Goal: Navigation & Orientation: Go to known website

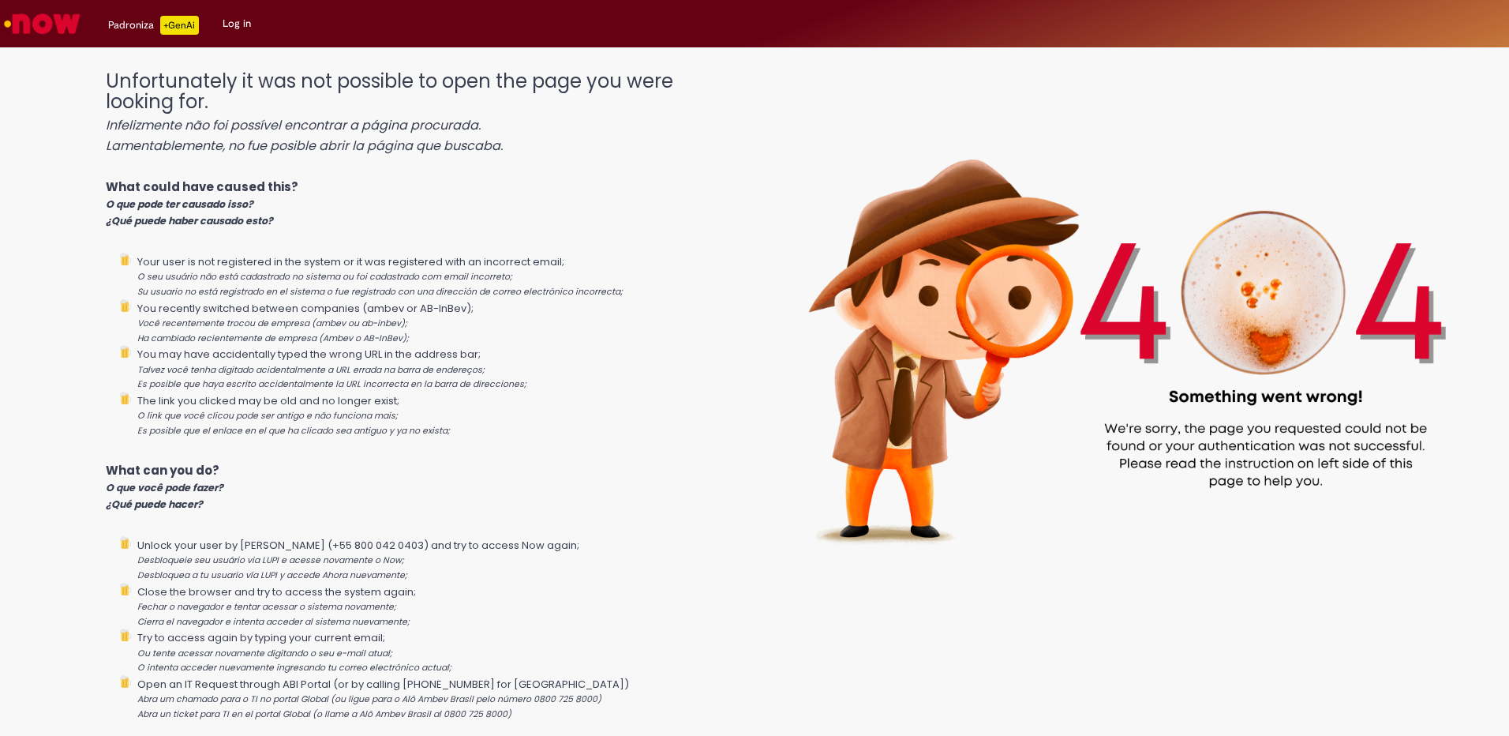
click at [221, 16] on link "Log in" at bounding box center [237, 23] width 52 height 47
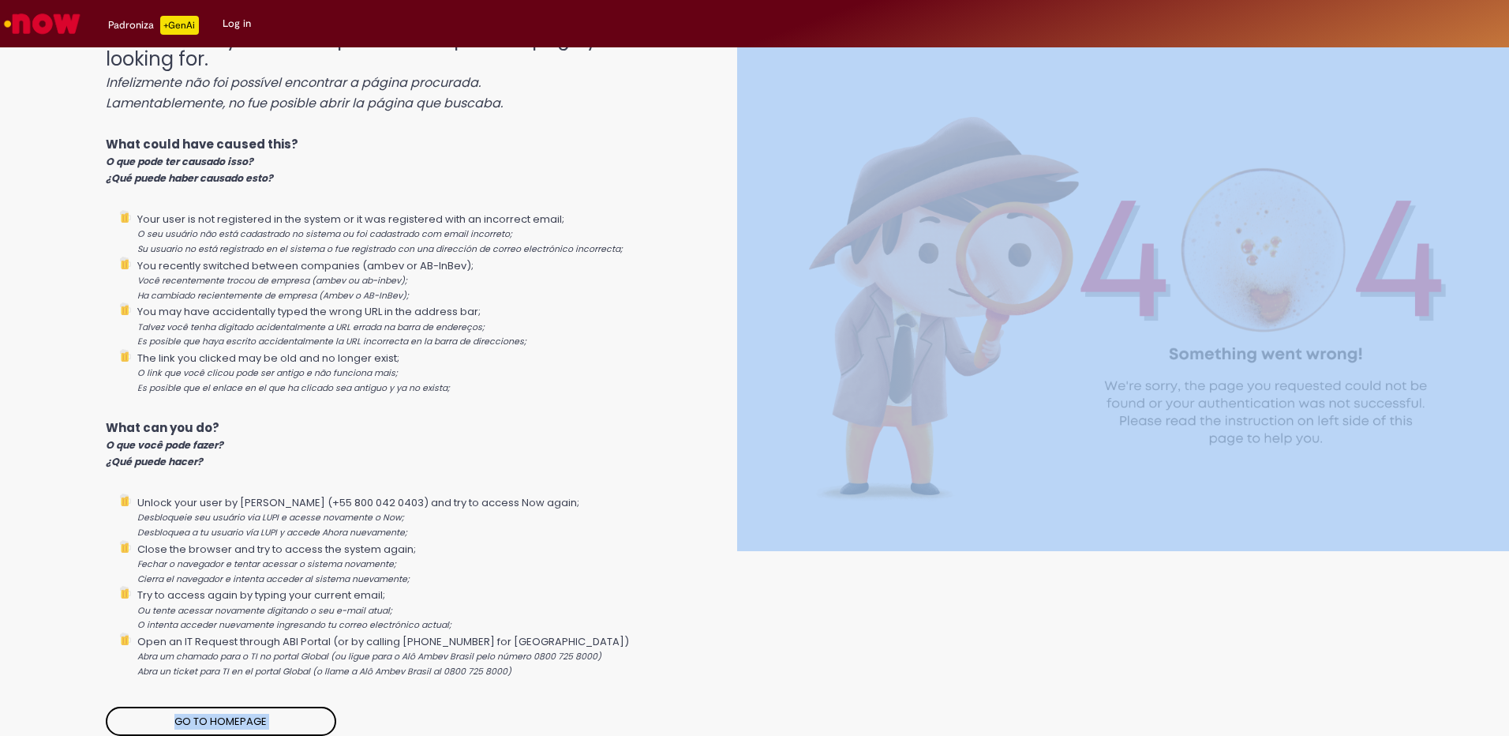
drag, startPoint x: 407, startPoint y: 629, endPoint x: 76, endPoint y: 336, distance: 441.8
click at [76, 336] on div "Unfortunately it was not possible to open the page you were looking for. Infeli…" at bounding box center [754, 282] width 1509 height 538
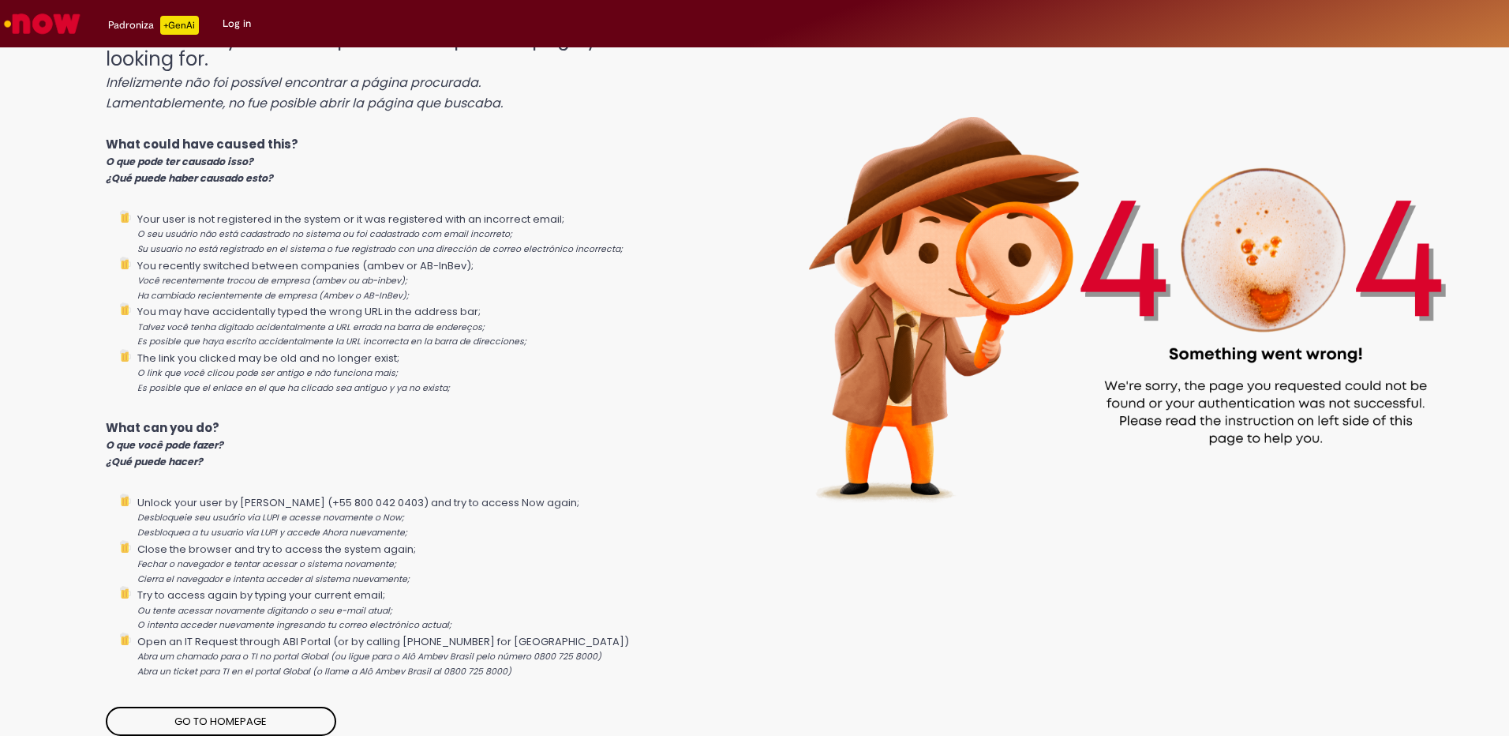
drag, startPoint x: 76, startPoint y: 336, endPoint x: 535, endPoint y: 121, distance: 507.5
click at [535, 121] on div "Unfortunately it was not possible to open the page you were looking for. Infeli…" at bounding box center [422, 374] width 632 height 723
